Goal: Task Accomplishment & Management: Use online tool/utility

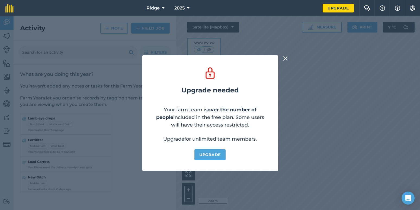
click at [286, 56] on img at bounding box center [285, 58] width 5 height 7
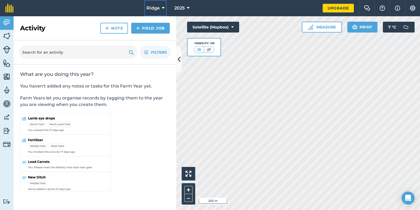
drag, startPoint x: 162, startPoint y: 4, endPoint x: 160, endPoint y: 6, distance: 2.9
click at [162, 4] on button "Ridge" at bounding box center [155, 8] width 23 height 16
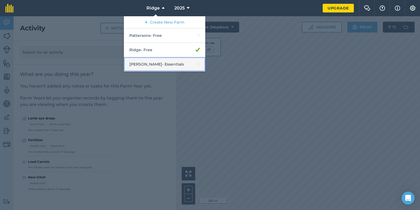
click at [152, 67] on link "[PERSON_NAME] - Essentials" at bounding box center [164, 64] width 81 height 14
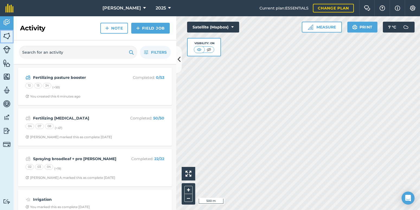
click at [6, 36] on img at bounding box center [7, 36] width 8 height 8
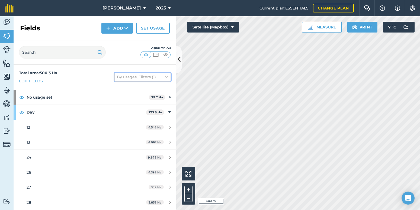
click at [165, 77] on icon at bounding box center [166, 77] width 3 height 6
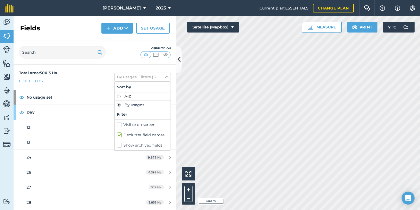
click at [117, 135] on label "Declutter field names" at bounding box center [143, 135] width 52 height 6
click at [117, 135] on input "Declutter field names" at bounding box center [119, 134] width 4 height 4
checkbox input "false"
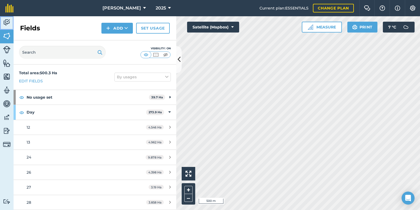
click at [7, 25] on img at bounding box center [7, 22] width 8 height 8
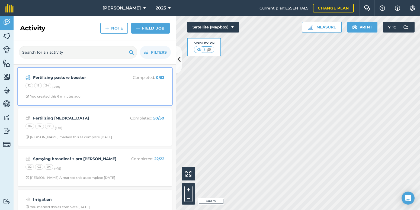
click at [99, 87] on div "12 13 24 (+ 50 )" at bounding box center [94, 86] width 139 height 7
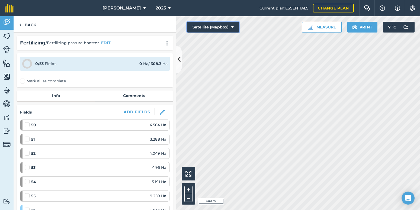
click at [225, 26] on button "Satellite (Mapbox)" at bounding box center [213, 27] width 52 height 11
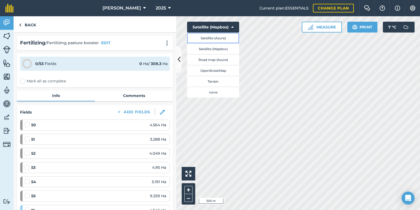
click at [220, 40] on button "Satellite (Azure)" at bounding box center [213, 38] width 52 height 11
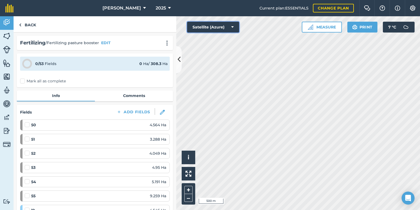
click at [221, 29] on button "Satellite (Azure)" at bounding box center [213, 27] width 52 height 11
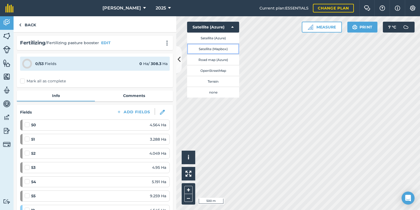
click at [210, 47] on button "Satellite (Mapbox)" at bounding box center [213, 48] width 52 height 11
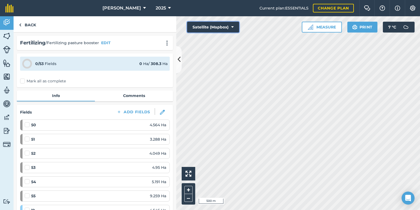
click at [215, 31] on button "Satellite (Mapbox)" at bounding box center [213, 27] width 52 height 11
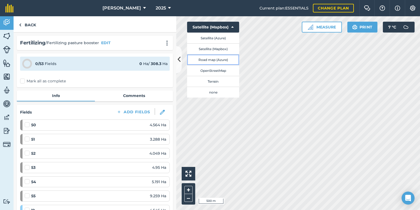
click at [213, 58] on button "Road map (Azure)" at bounding box center [213, 59] width 52 height 11
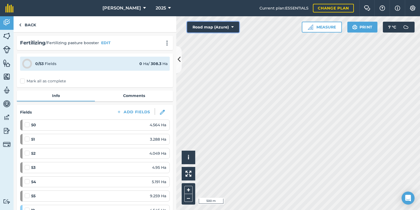
click at [213, 28] on button "Road map (Azure)" at bounding box center [213, 27] width 52 height 11
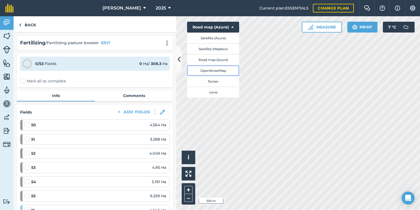
click at [223, 68] on button "OpenStreetMap" at bounding box center [213, 70] width 52 height 11
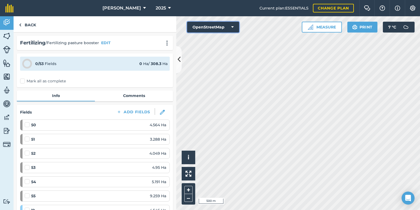
click at [219, 26] on button "OpenStreetMap" at bounding box center [213, 27] width 52 height 11
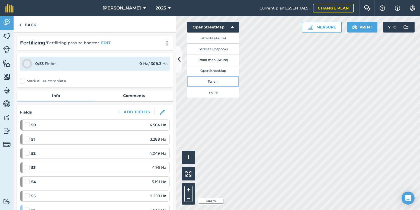
click at [221, 84] on button "Terrain" at bounding box center [213, 81] width 52 height 11
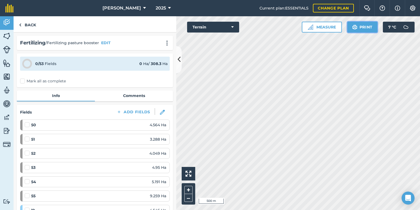
click at [367, 23] on button "Print" at bounding box center [362, 27] width 30 height 11
click at [124, 11] on span "[PERSON_NAME]" at bounding box center [121, 8] width 39 height 7
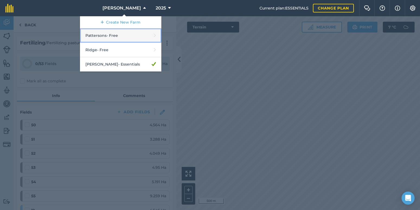
click at [125, 37] on link "Pattersons - Free" at bounding box center [120, 35] width 81 height 14
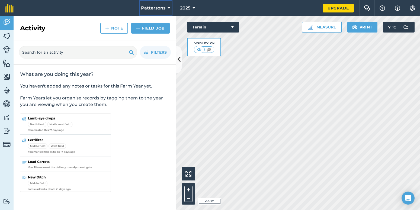
click at [145, 13] on button "Pattersons" at bounding box center [156, 8] width 34 height 16
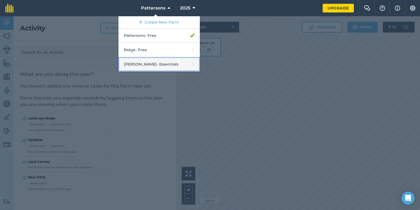
click at [142, 65] on link "[PERSON_NAME] - Essentials" at bounding box center [158, 64] width 81 height 14
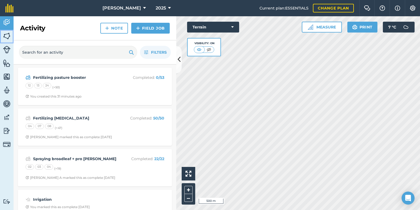
click at [3, 43] on link "Fields" at bounding box center [7, 37] width 14 height 14
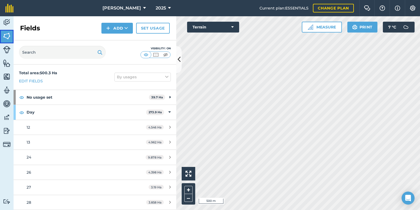
click at [3, 37] on img at bounding box center [7, 36] width 8 height 8
click at [3, 23] on img at bounding box center [7, 22] width 8 height 8
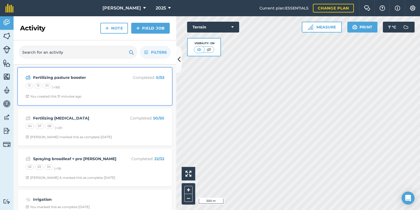
click at [98, 76] on strong "Fertilizing pasture booster" at bounding box center [76, 78] width 86 height 6
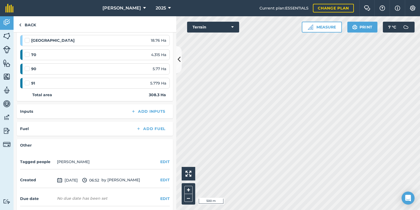
scroll to position [772, 0]
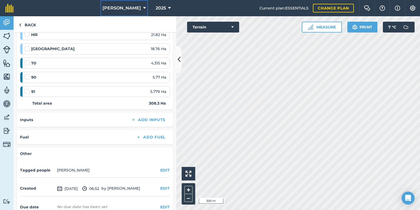
click at [127, 15] on button "[PERSON_NAME]" at bounding box center [124, 8] width 48 height 16
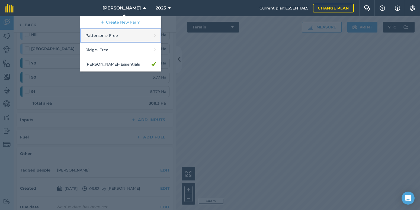
click at [129, 36] on link "Pattersons - Free" at bounding box center [120, 35] width 81 height 14
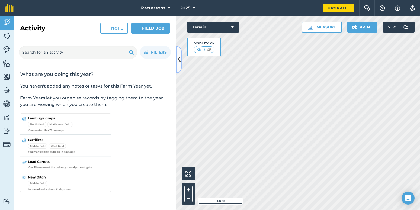
click at [179, 57] on icon at bounding box center [179, 59] width 3 height 9
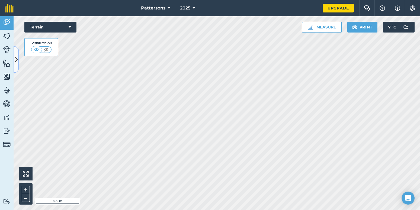
click at [16, 55] on button at bounding box center [16, 59] width 5 height 27
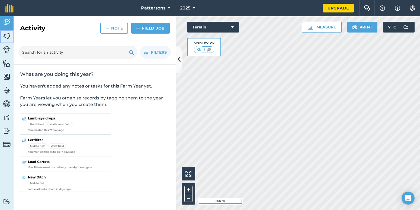
click at [6, 36] on img at bounding box center [7, 36] width 8 height 8
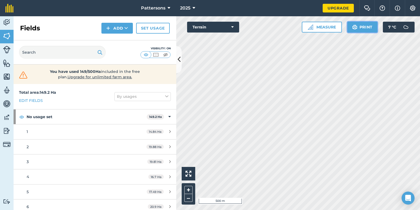
click at [358, 25] on button "Print" at bounding box center [362, 27] width 30 height 11
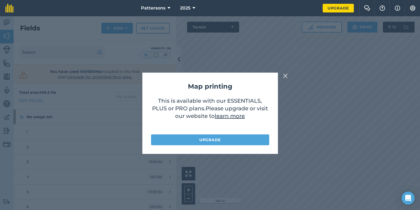
click at [287, 76] on img at bounding box center [285, 76] width 5 height 7
